Goal: Navigation & Orientation: Find specific page/section

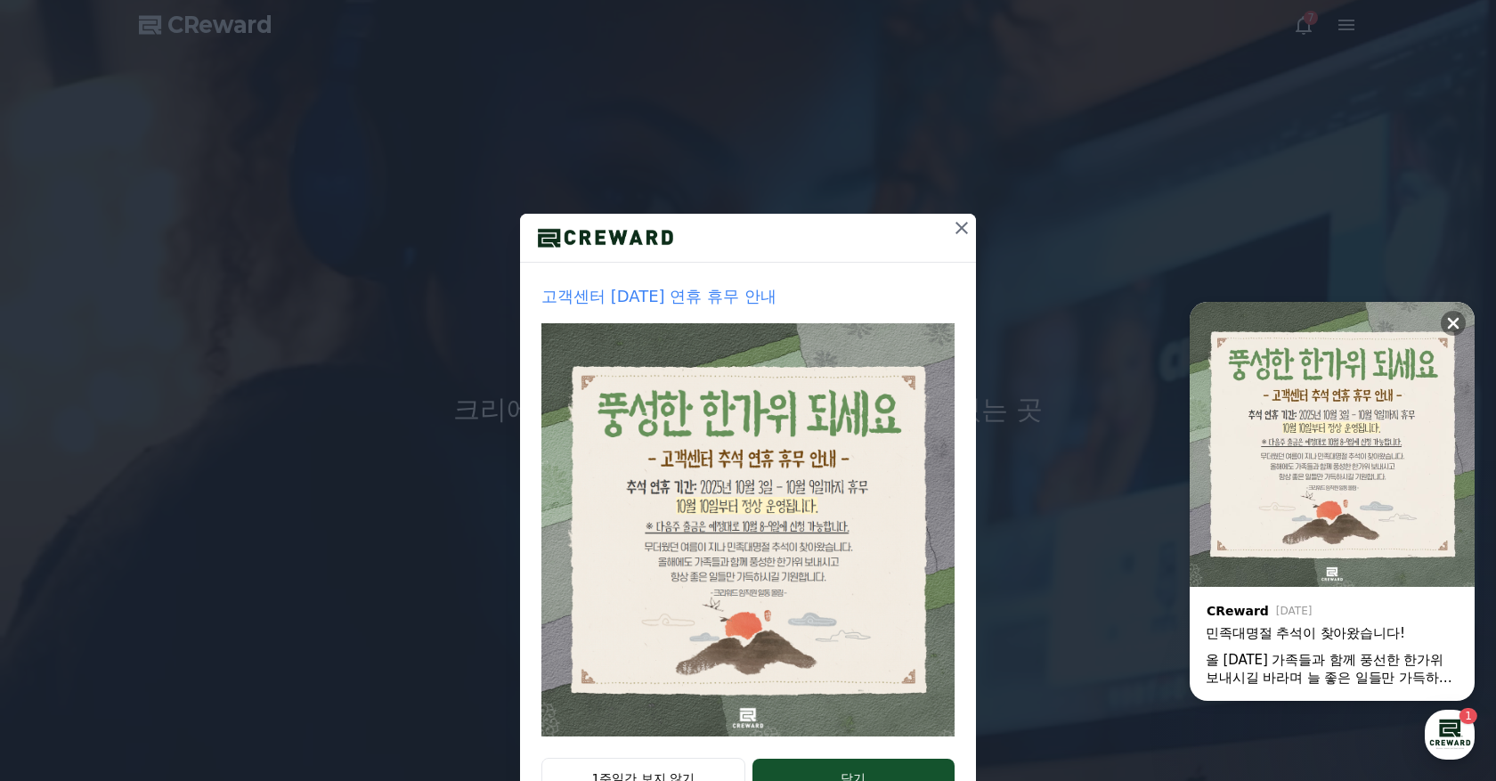
click at [959, 229] on icon at bounding box center [962, 228] width 12 height 12
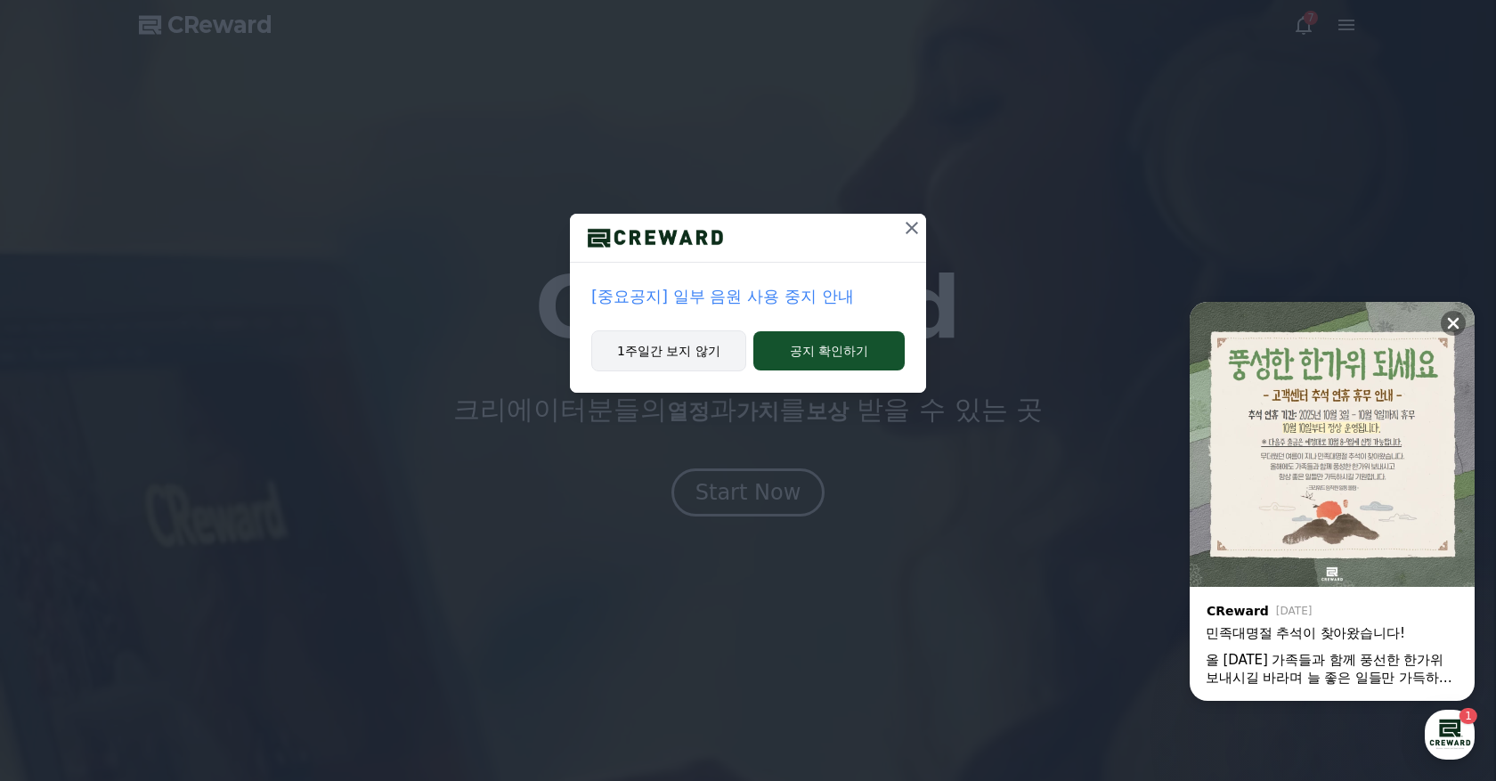
click at [727, 356] on button "1주일간 보지 않기" at bounding box center [668, 350] width 155 height 41
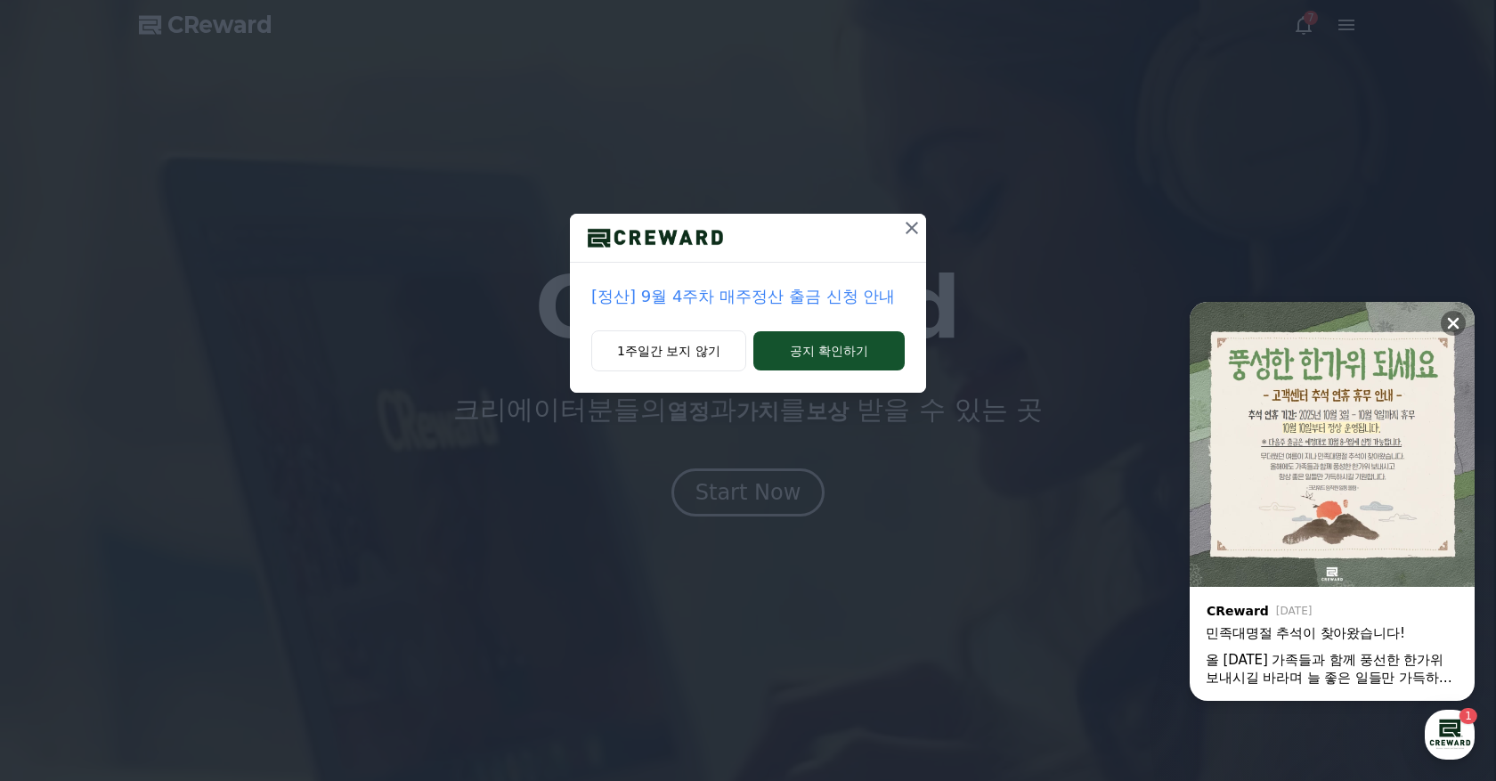
click at [910, 226] on icon at bounding box center [912, 228] width 12 height 12
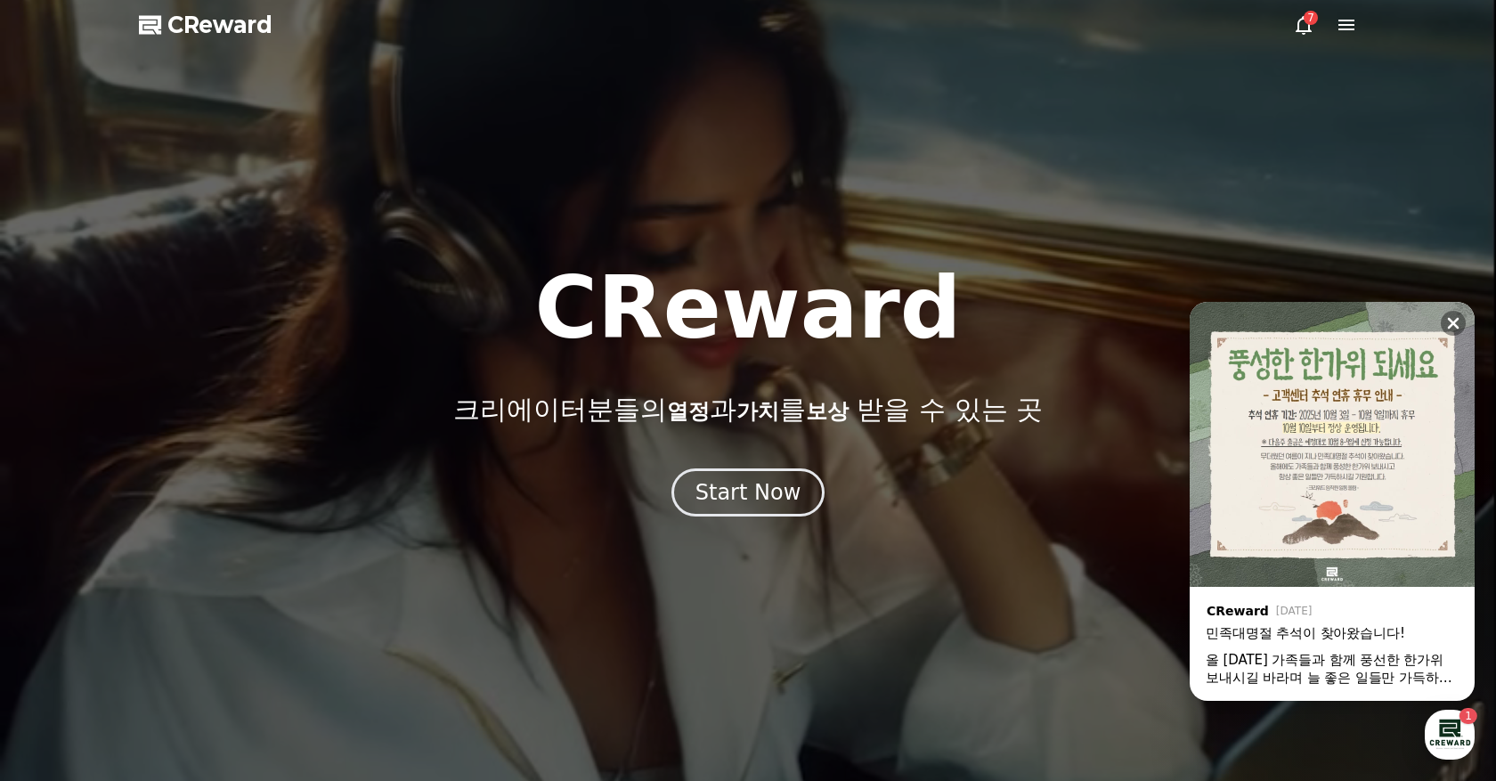
click at [1315, 23] on div "7" at bounding box center [1325, 24] width 64 height 21
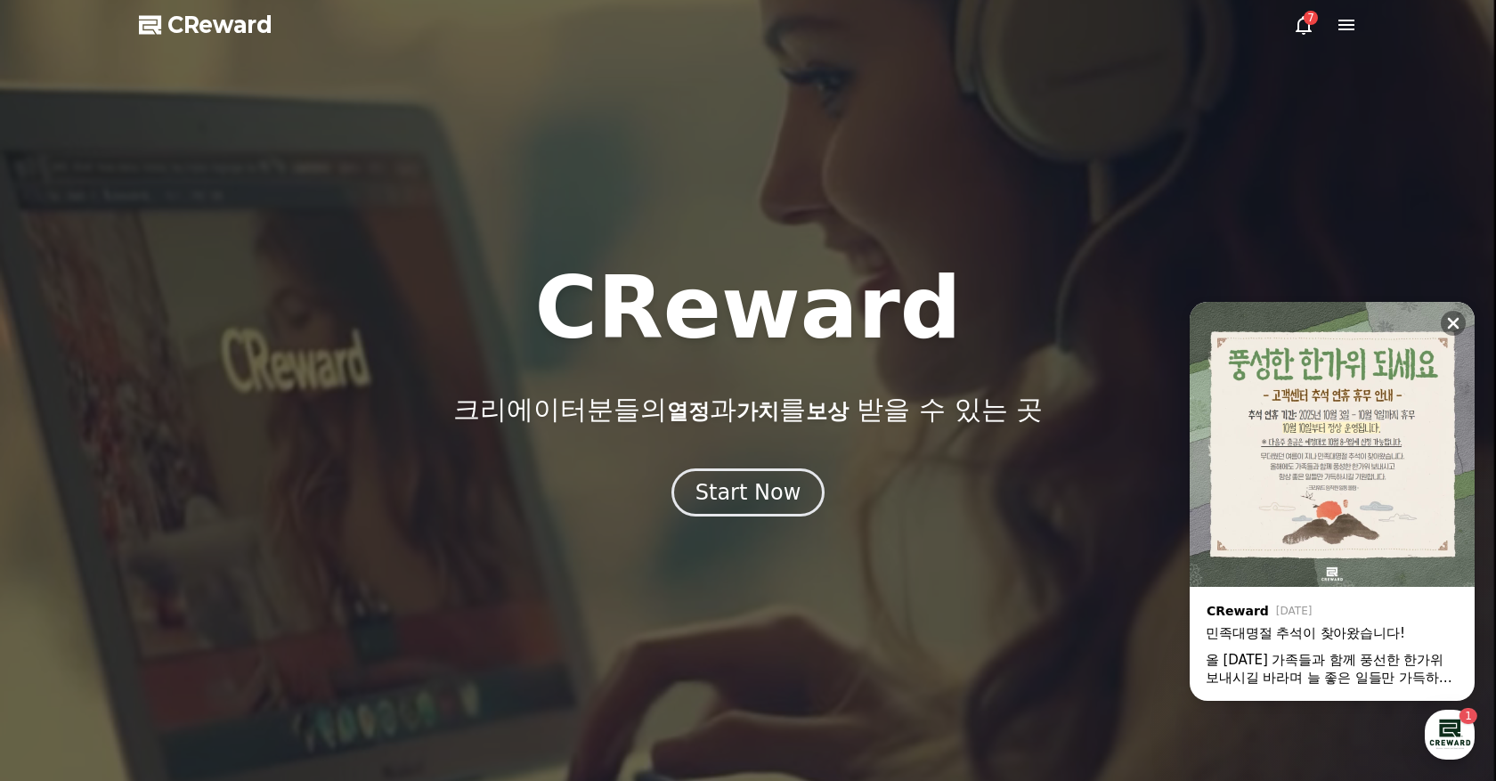
click at [1302, 26] on icon at bounding box center [1303, 24] width 21 height 21
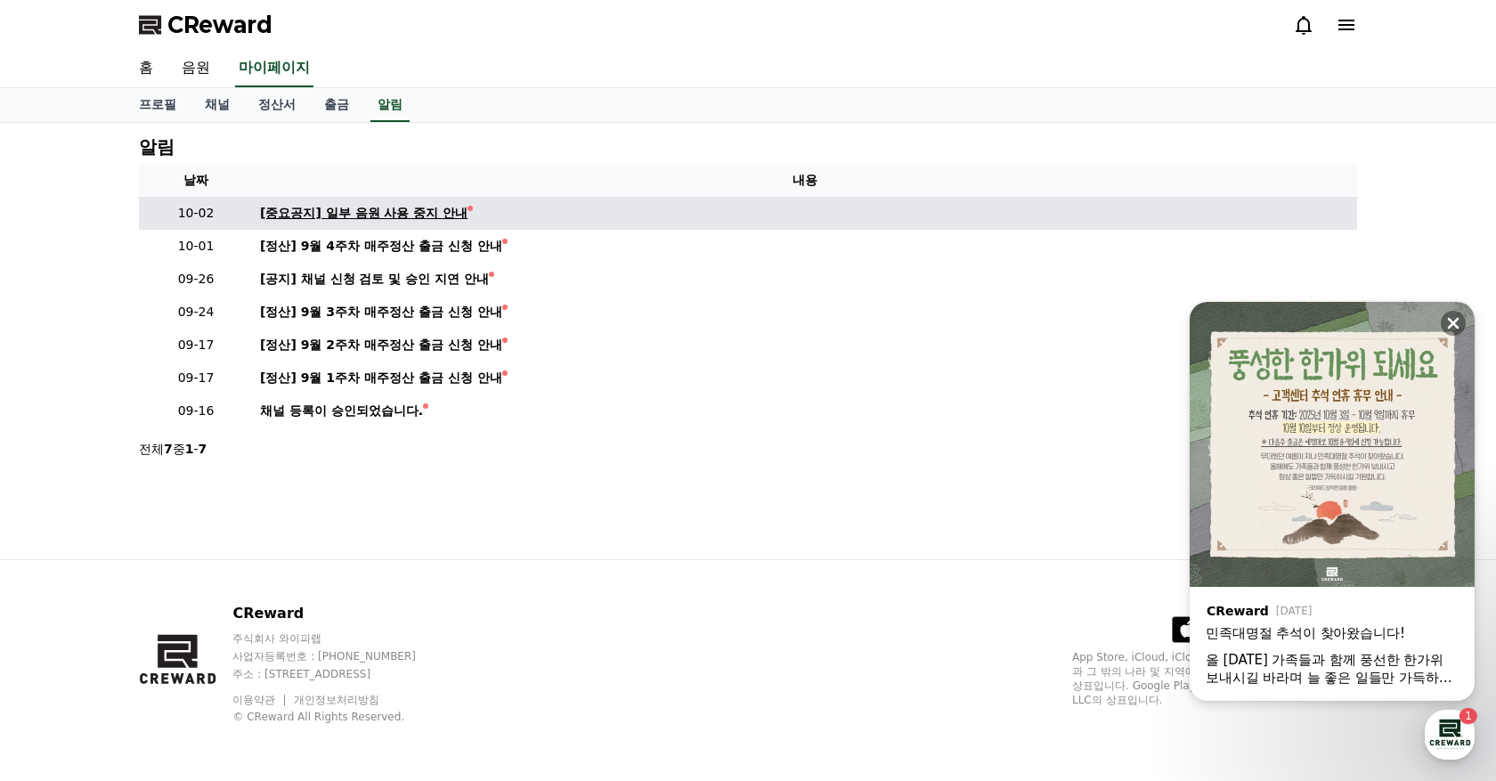
click at [318, 212] on div "[중요공지] 일부 음원 사용 중지 안내" at bounding box center [363, 213] width 207 height 19
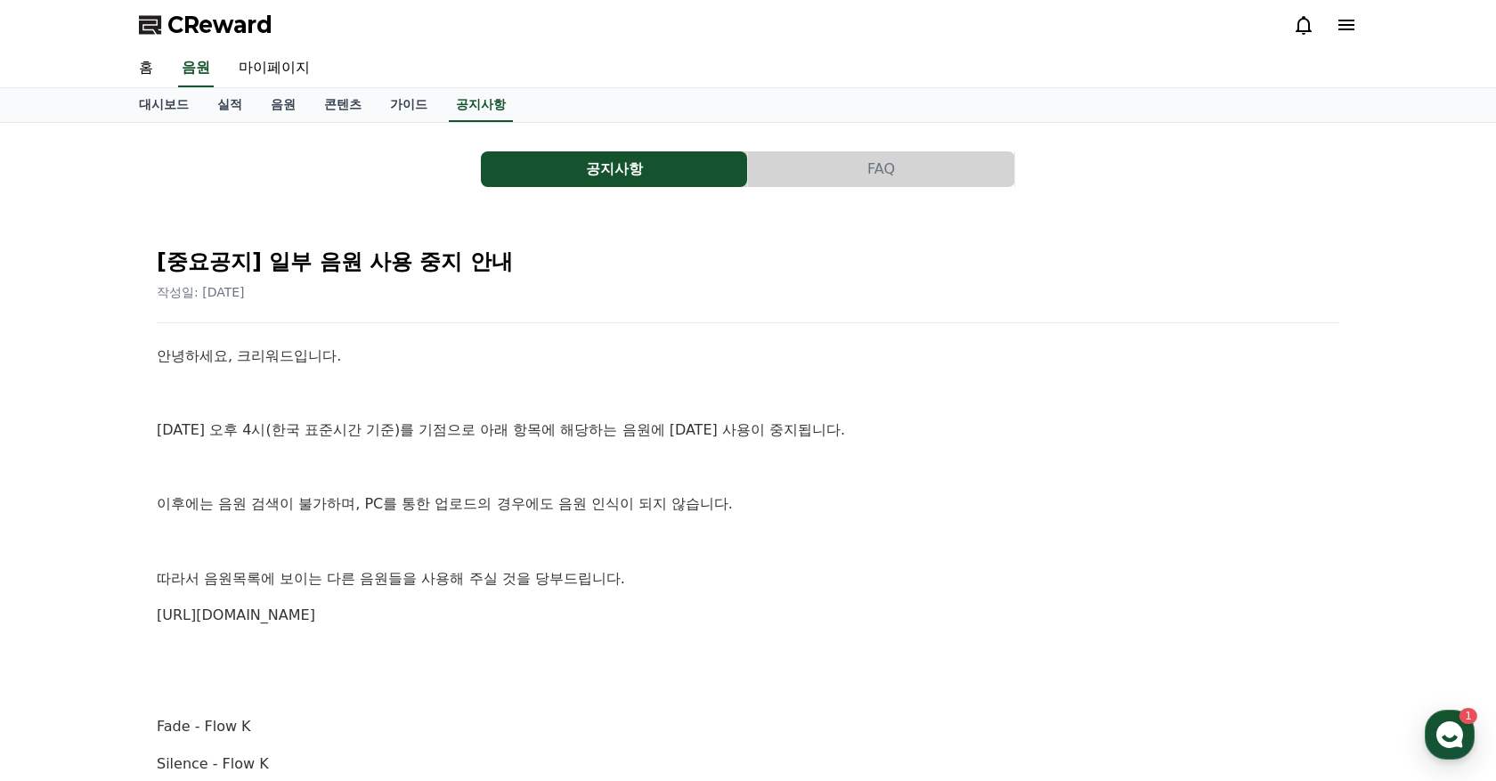
click at [1350, 19] on icon at bounding box center [1346, 24] width 21 height 21
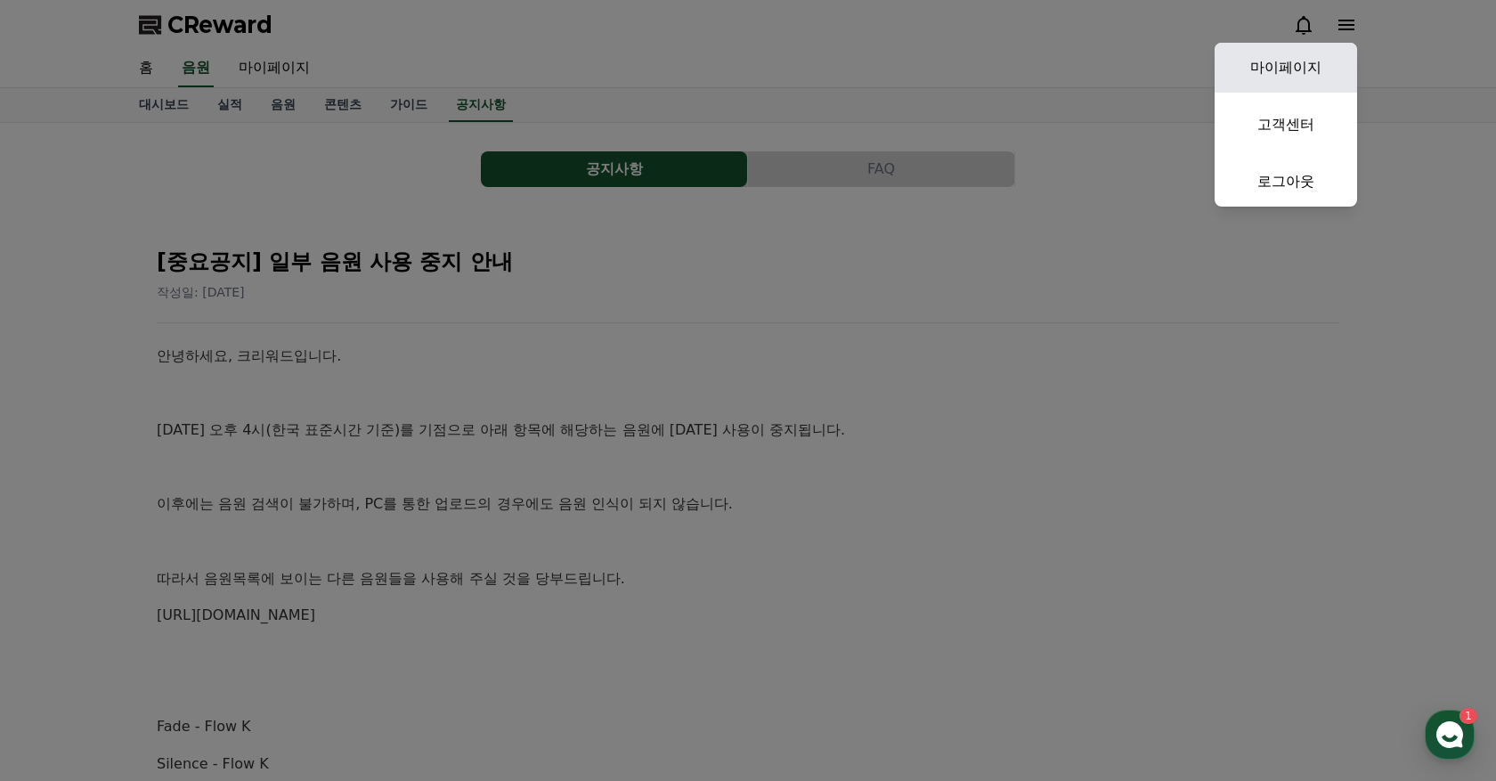
click at [1309, 59] on link "마이페이지" at bounding box center [1286, 68] width 142 height 50
select select "**********"
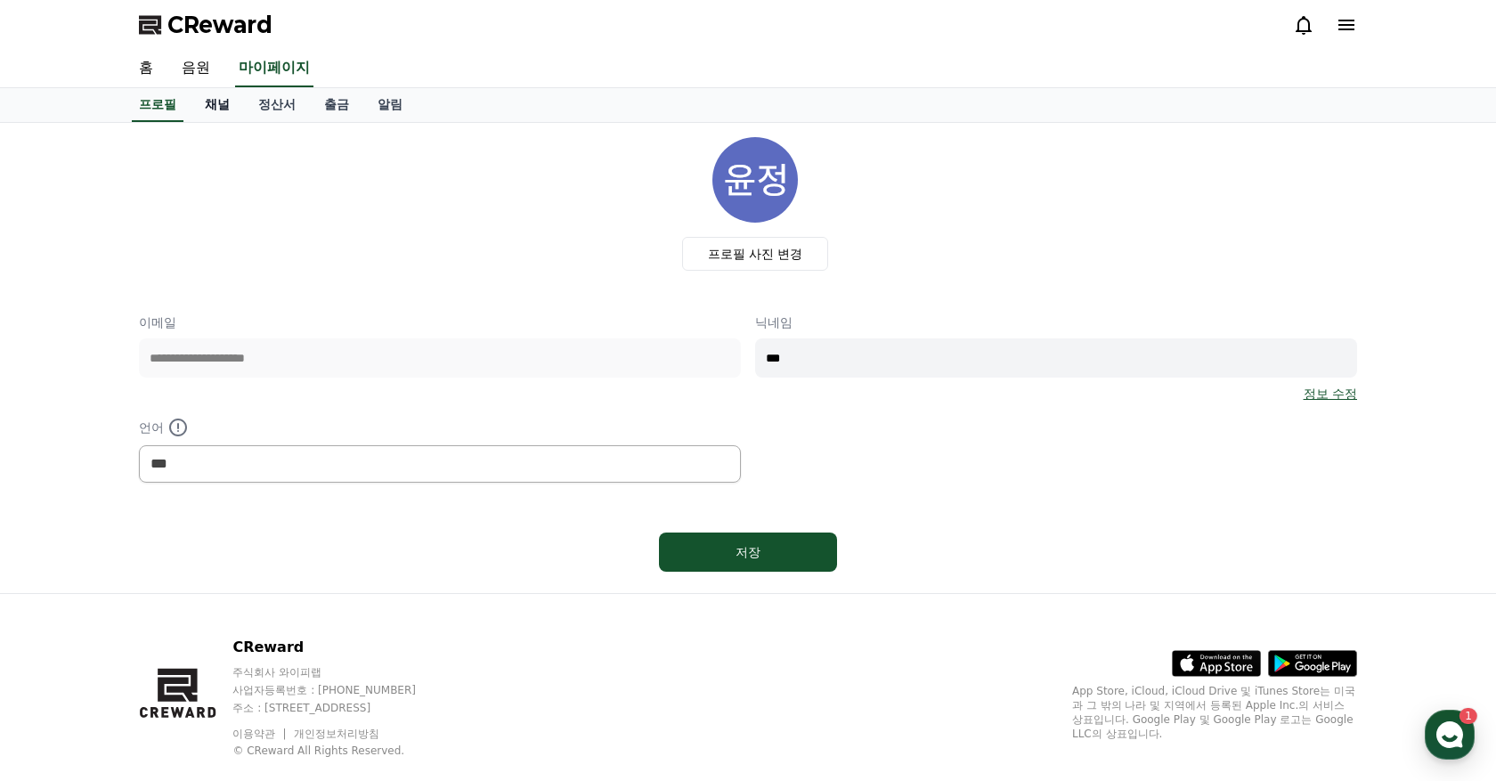
click at [204, 99] on link "채널" at bounding box center [217, 105] width 53 height 34
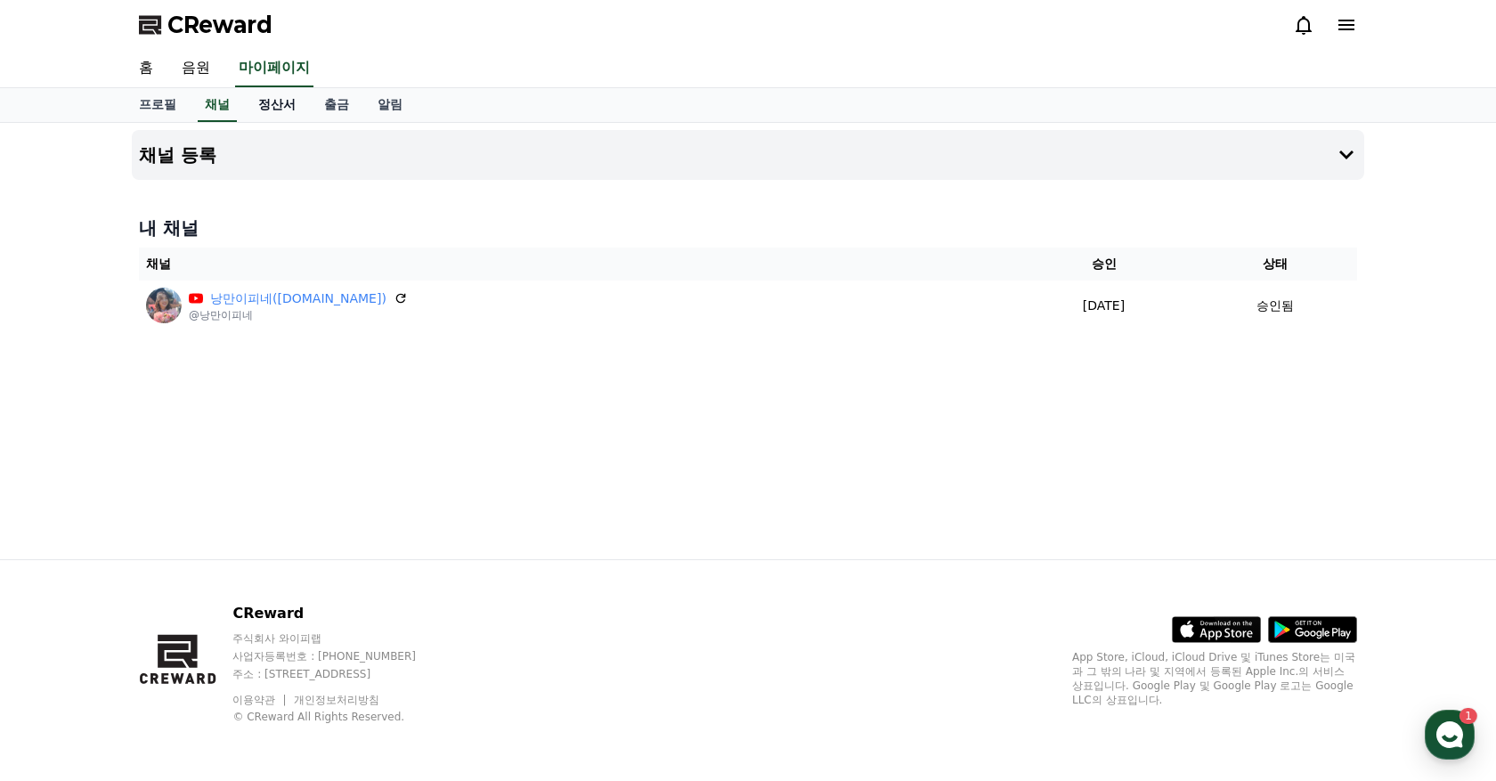
click at [265, 94] on link "정산서" at bounding box center [277, 105] width 66 height 34
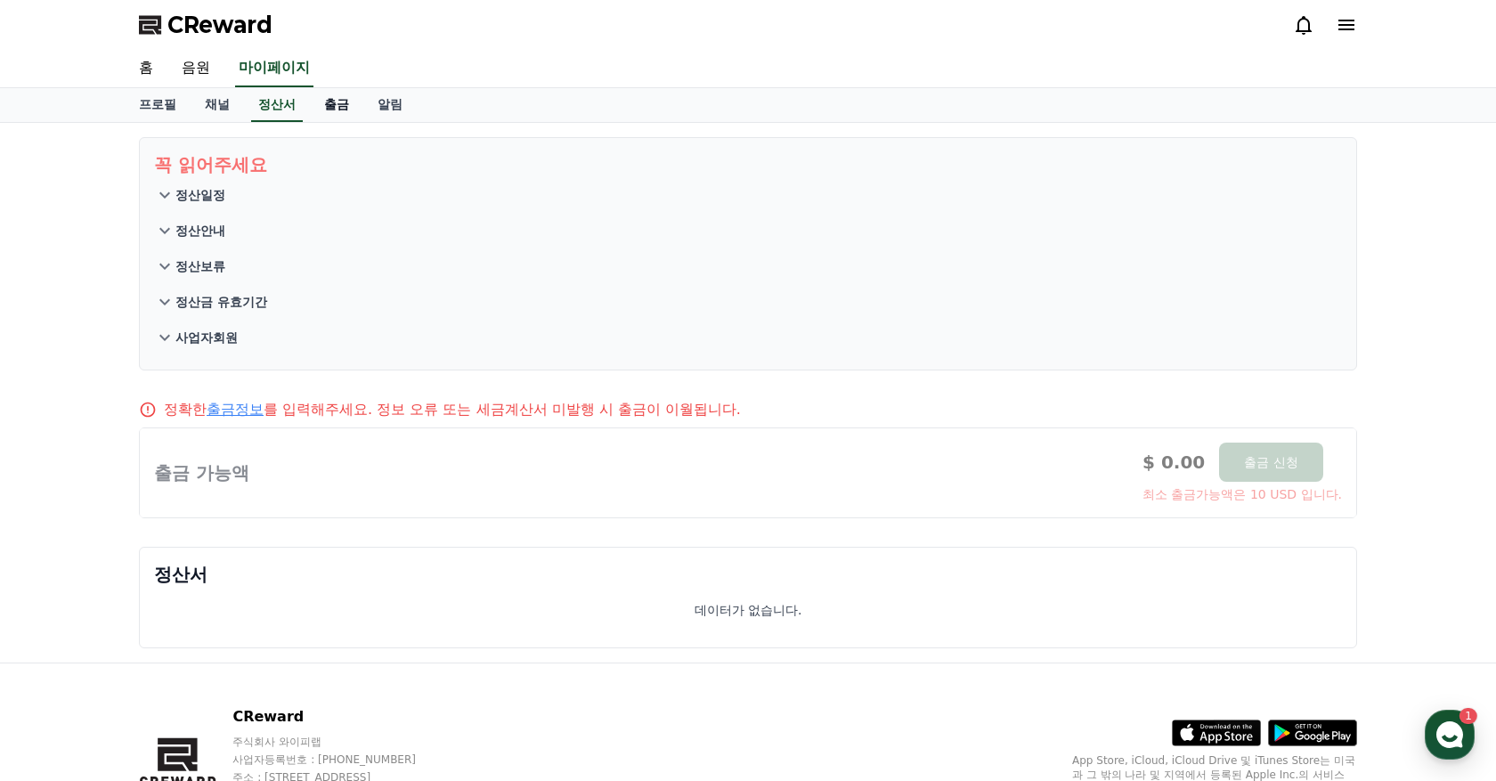
click at [330, 106] on link "출금" at bounding box center [336, 105] width 53 height 34
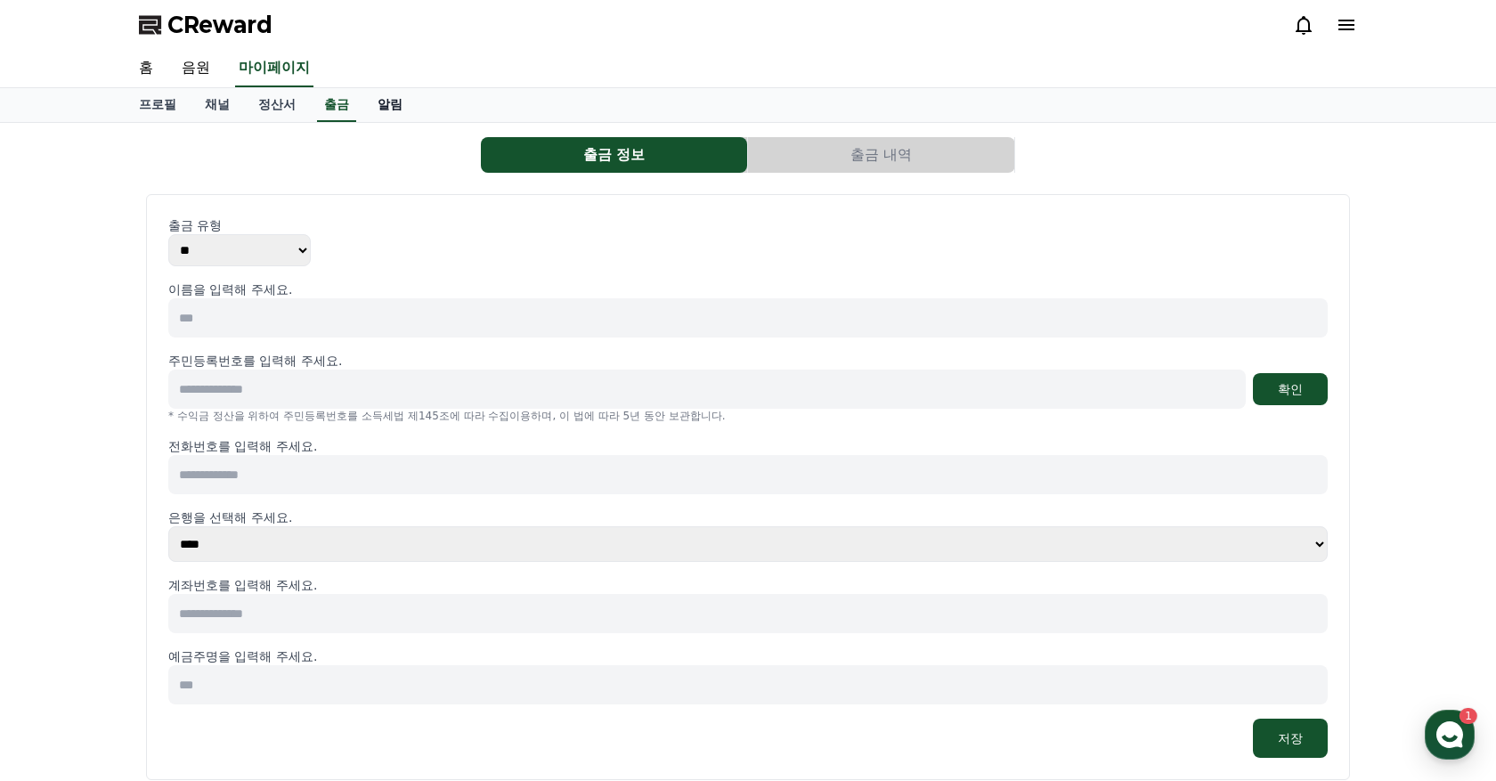
click at [367, 107] on link "알림" at bounding box center [389, 105] width 53 height 34
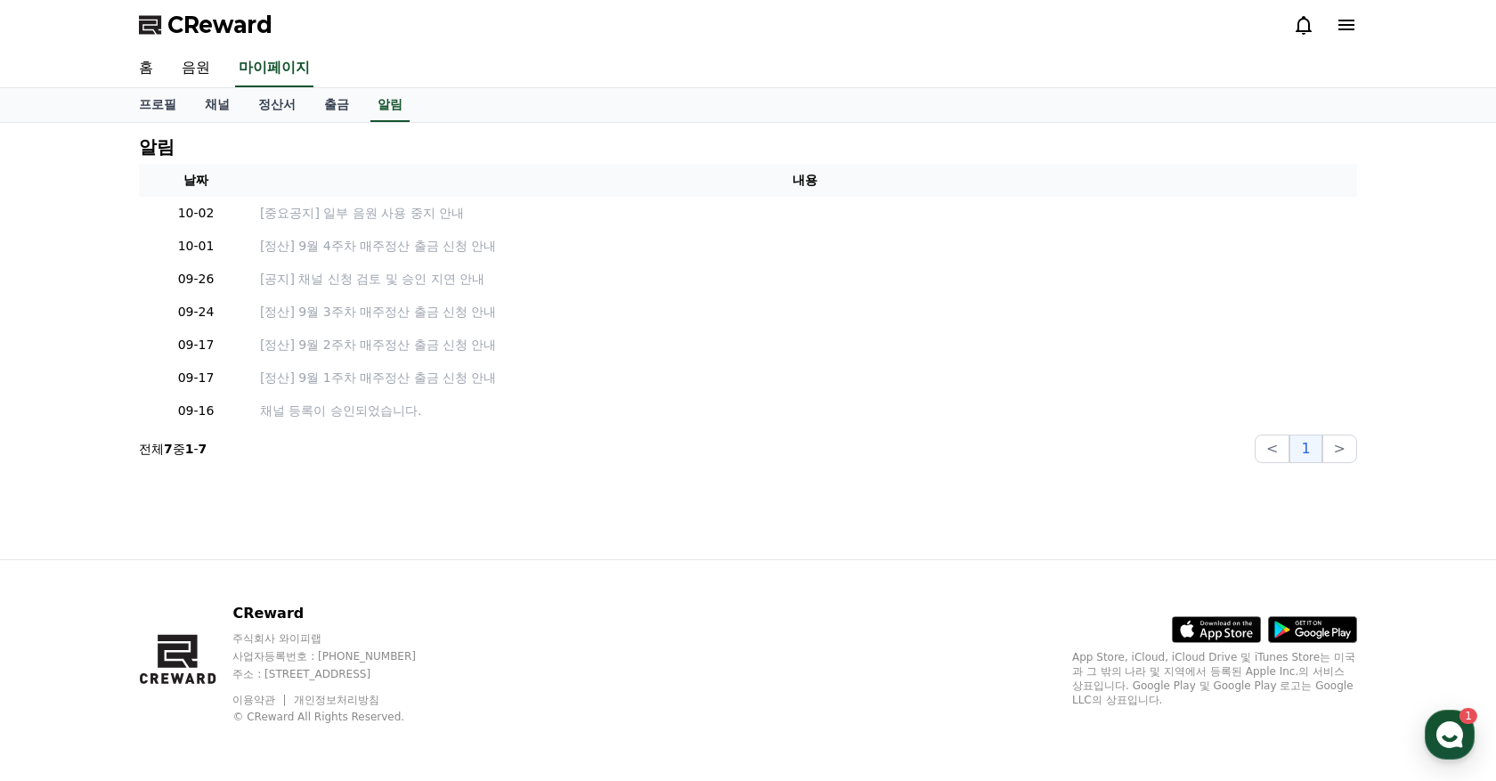
click at [200, 26] on span "CReward" at bounding box center [219, 25] width 105 height 28
